Goal: Task Accomplishment & Management: Understand process/instructions

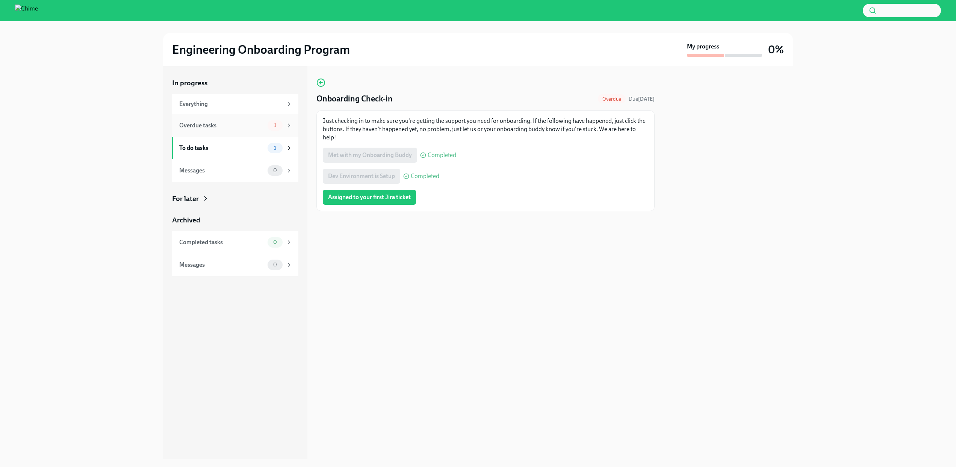
click at [185, 120] on div "Overdue tasks 1" at bounding box center [235, 125] width 113 height 11
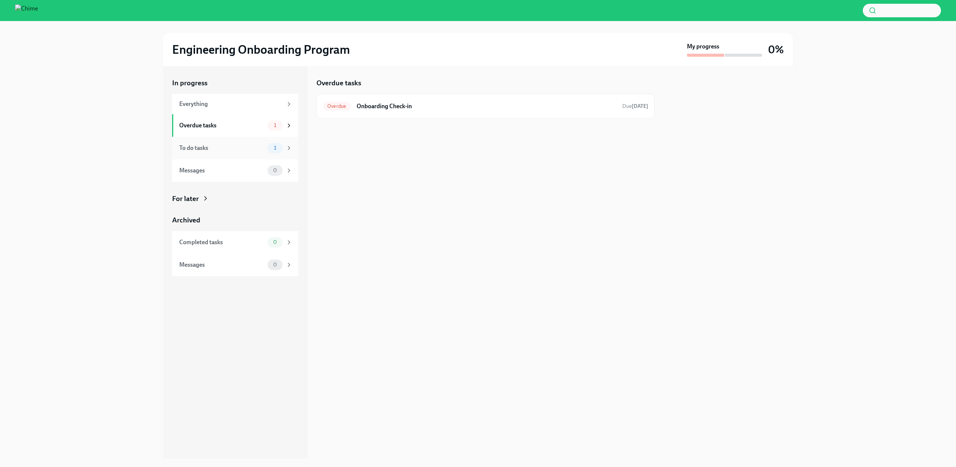
click at [203, 145] on div "To do tasks" at bounding box center [221, 148] width 85 height 8
click at [363, 111] on div "To Do Engineering Onboarding Session Recordings Due [DATE]" at bounding box center [486, 106] width 326 height 12
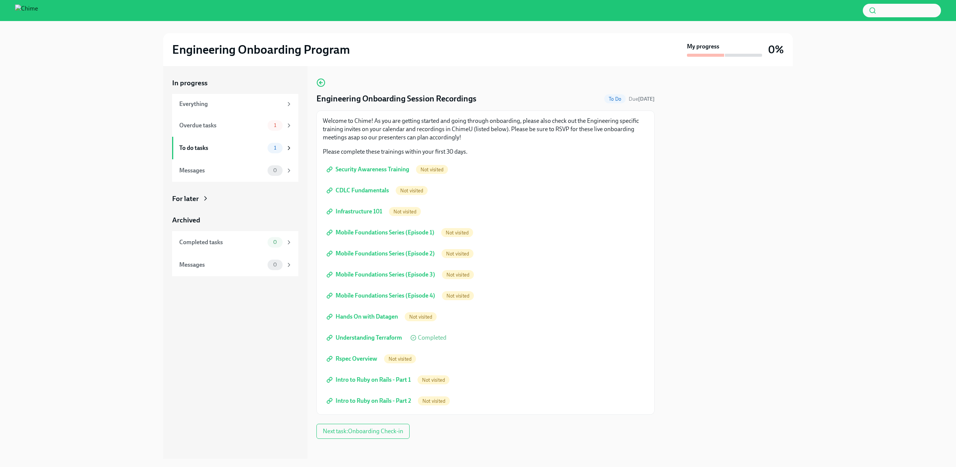
click at [373, 166] on span "Security Awareness Training" at bounding box center [368, 170] width 81 height 8
click at [356, 188] on span "CDLC Fundamentals" at bounding box center [358, 191] width 61 height 8
click at [367, 209] on span "Infrastructure 101" at bounding box center [355, 212] width 54 height 8
click at [413, 235] on span "Mobile Foundations Series (Episode 1)" at bounding box center [381, 233] width 106 height 8
click at [370, 247] on link "Mobile Foundations Series (Episode 2)" at bounding box center [381, 253] width 117 height 15
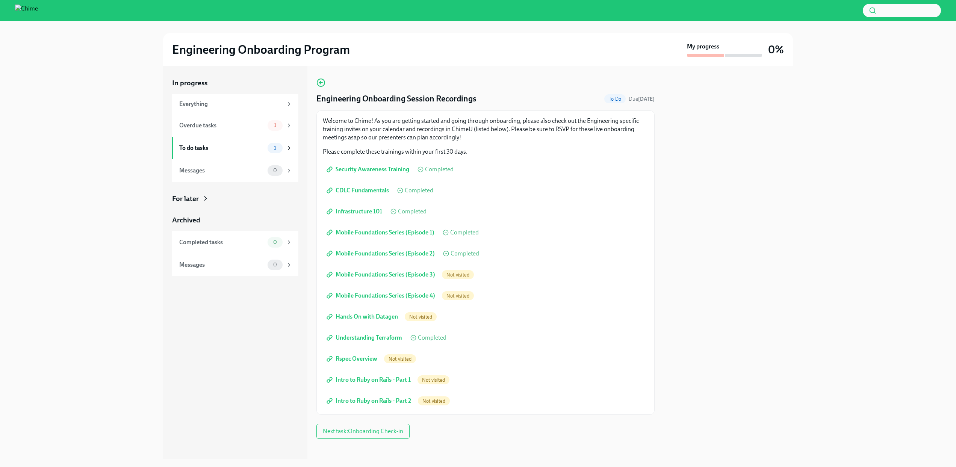
click at [379, 277] on span "Mobile Foundations Series (Episode 3)" at bounding box center [381, 275] width 107 height 8
